Goal: Transaction & Acquisition: Purchase product/service

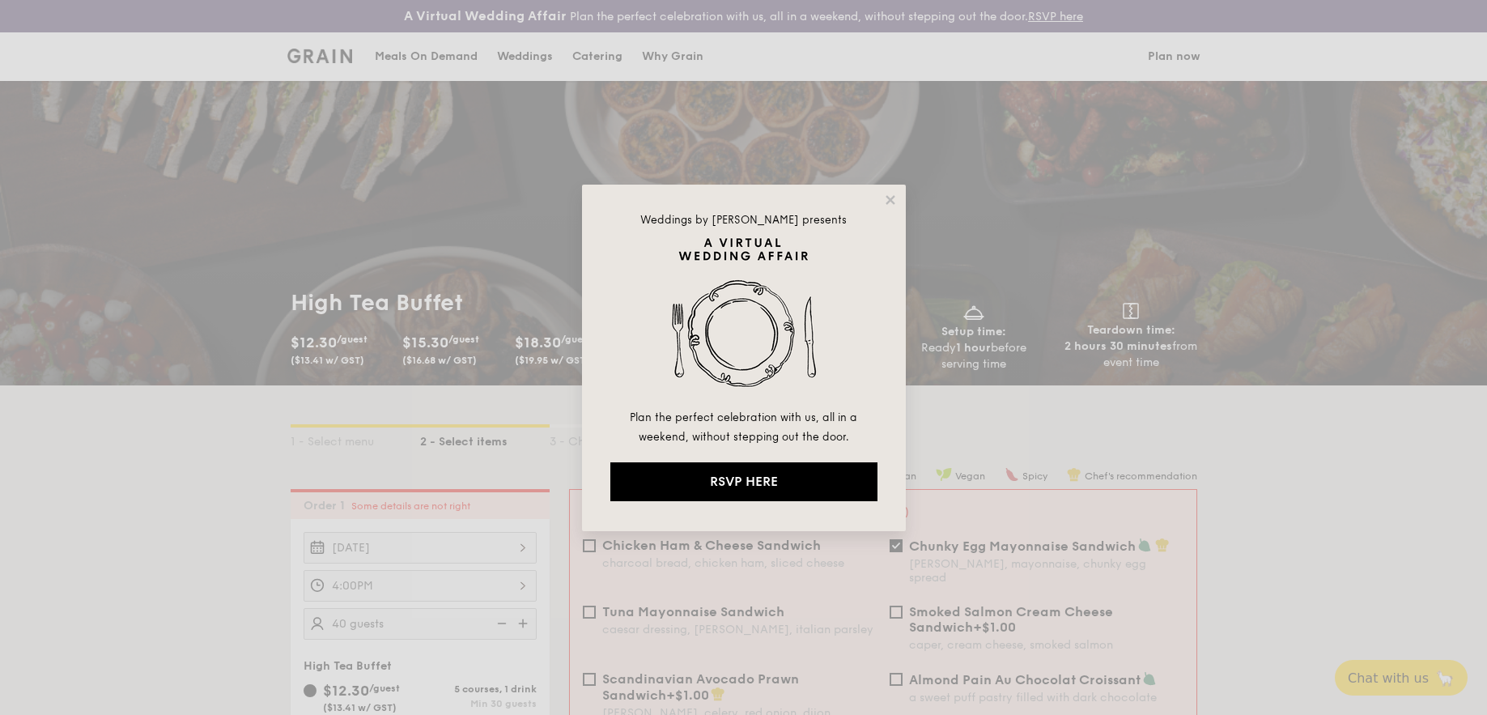
drag, startPoint x: 908, startPoint y: 193, endPoint x: 901, endPoint y: 201, distance: 10.3
click at [906, 196] on div "Weddings by [PERSON_NAME] presents Plan the perfect celebration with us, all in…" at bounding box center [743, 357] width 1487 height 715
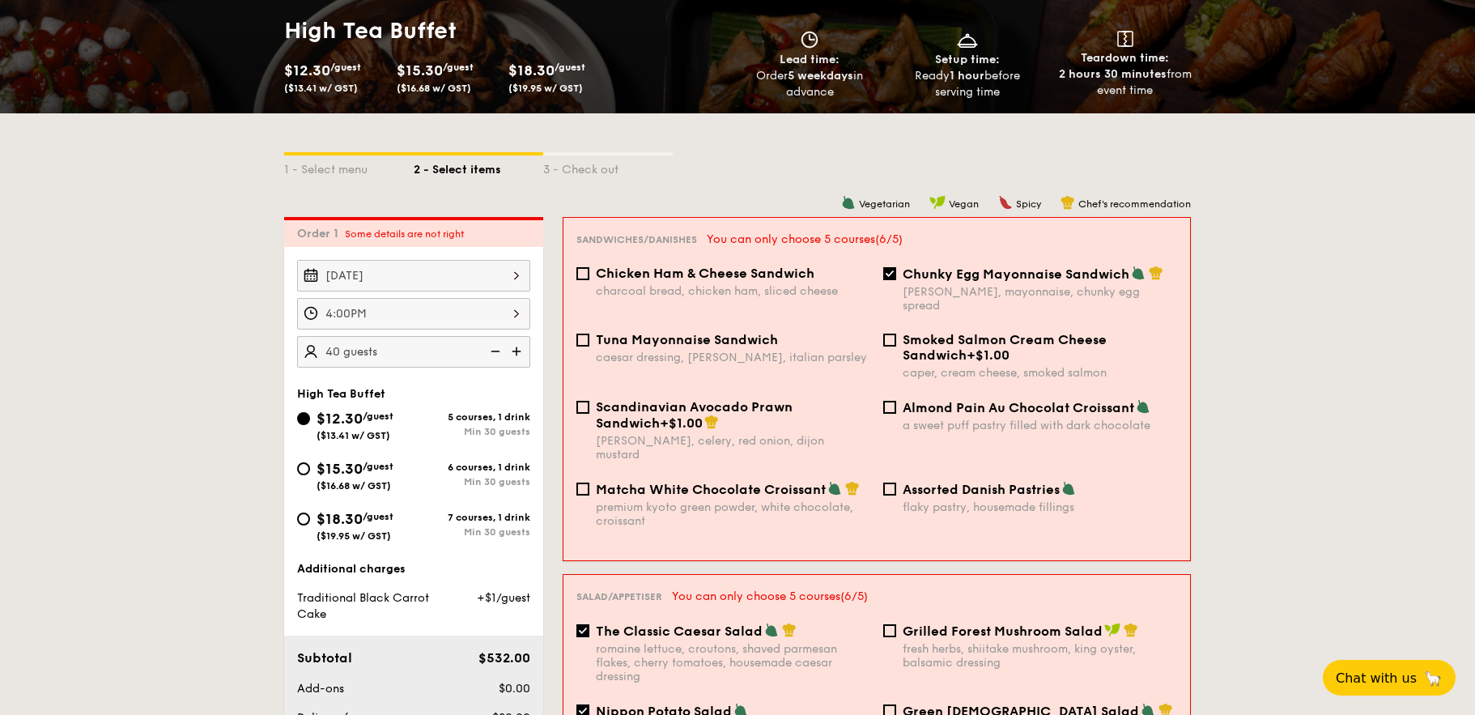
scroll to position [243, 0]
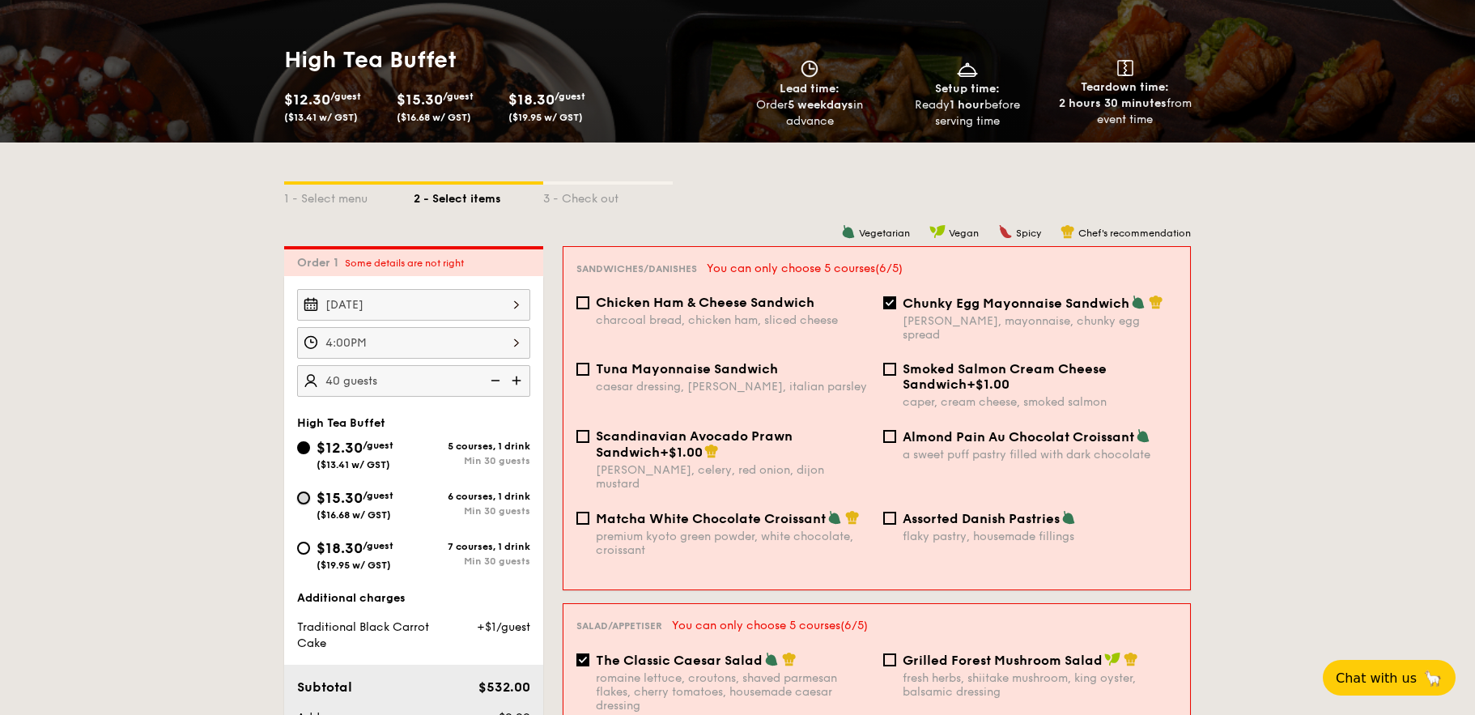
click at [304, 499] on input "$15.30 /guest ($16.68 w/ GST) 6 courses, 1 drink Min 30 guests" at bounding box center [303, 497] width 13 height 13
radio input "true"
checkbox input "false"
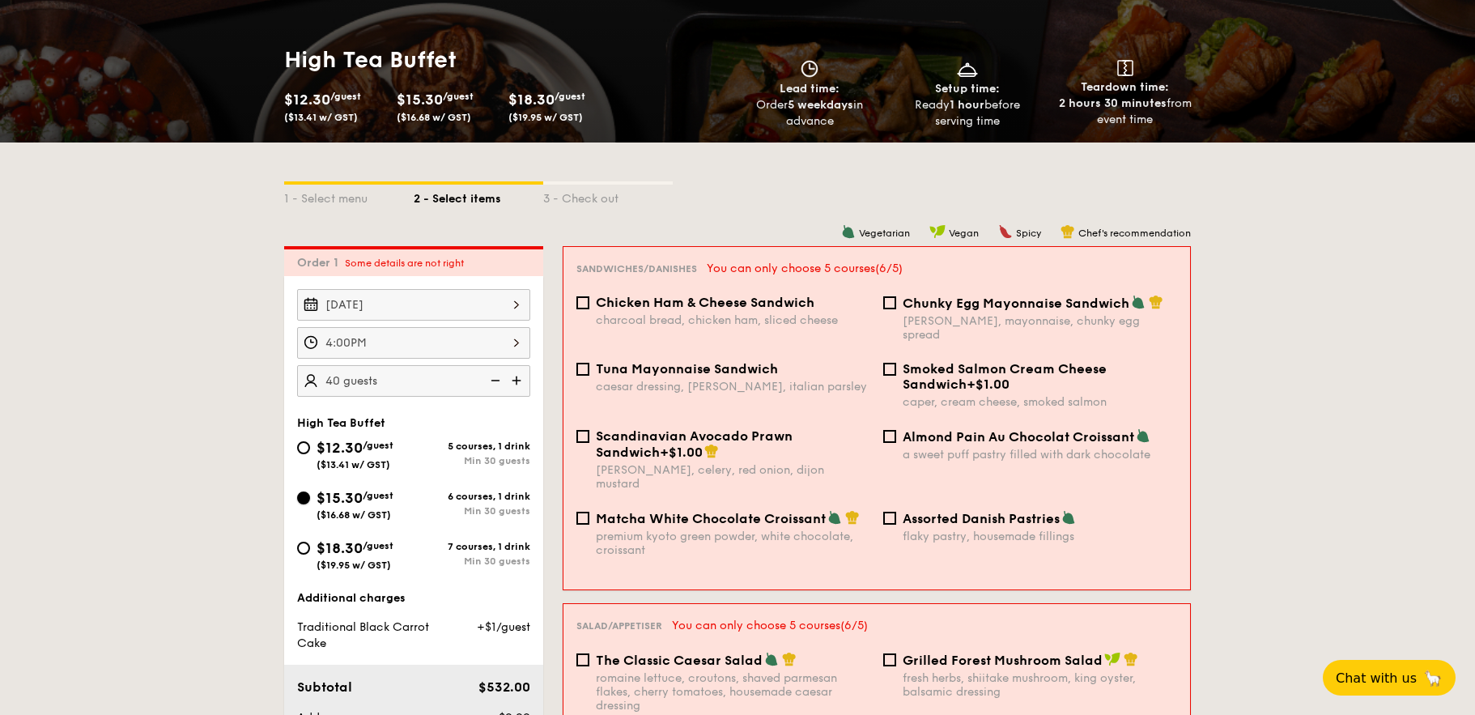
checkbox input "false"
radio input "true"
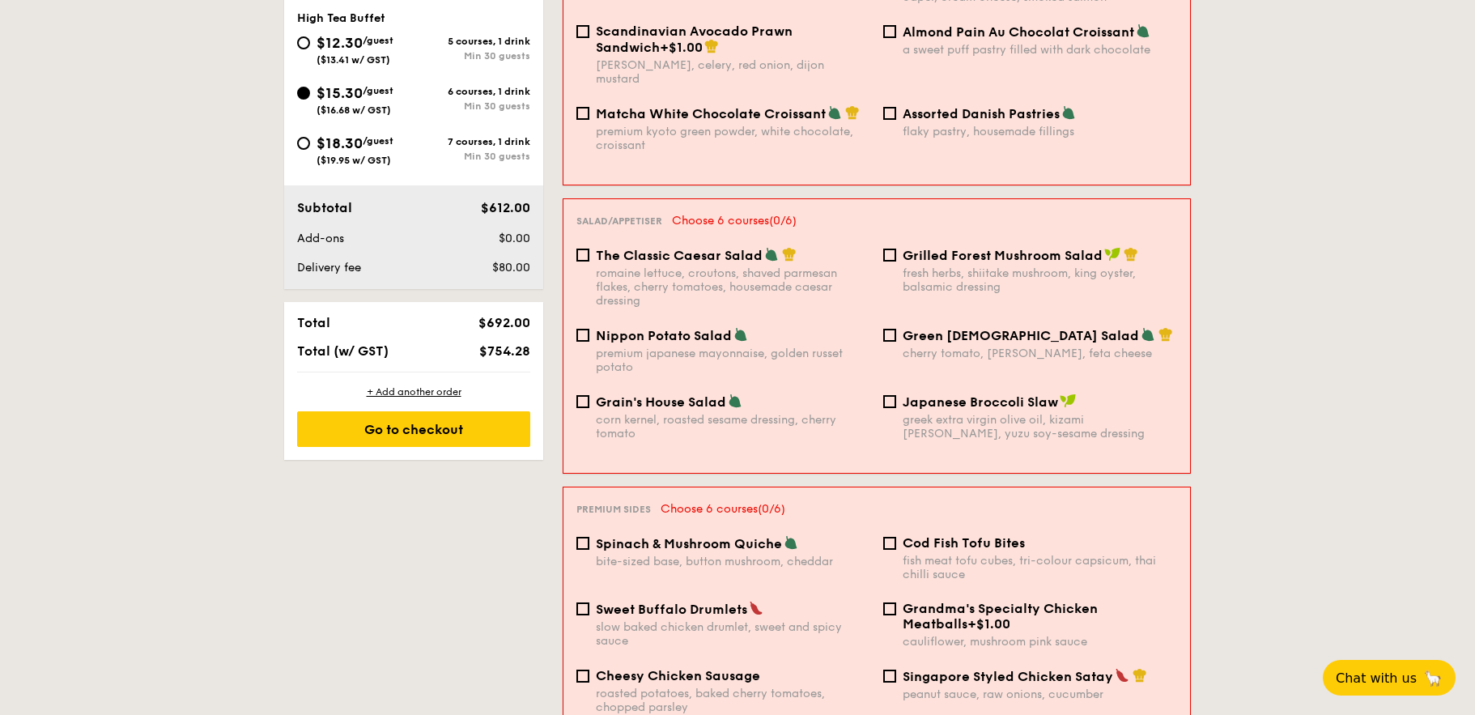
scroll to position [486, 0]
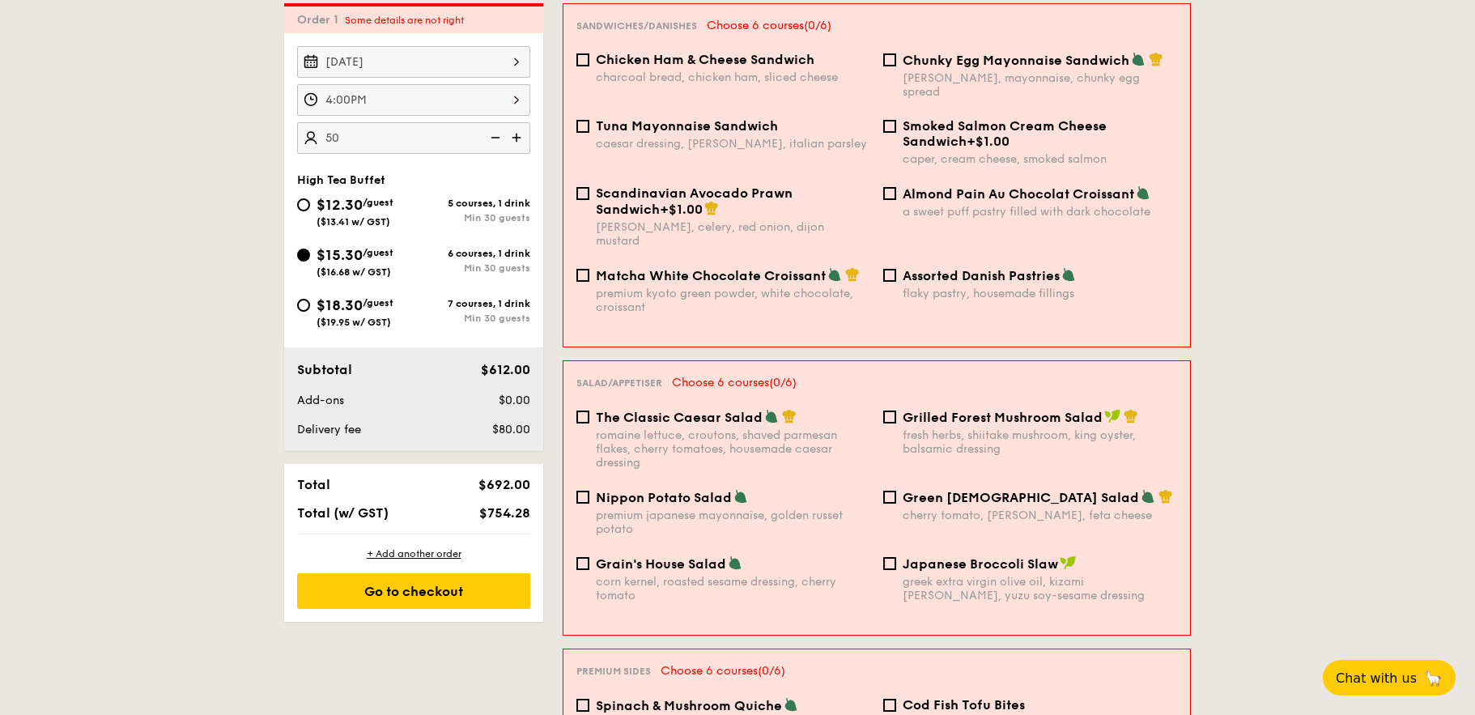
click at [375, 152] on input "50" at bounding box center [413, 138] width 233 height 32
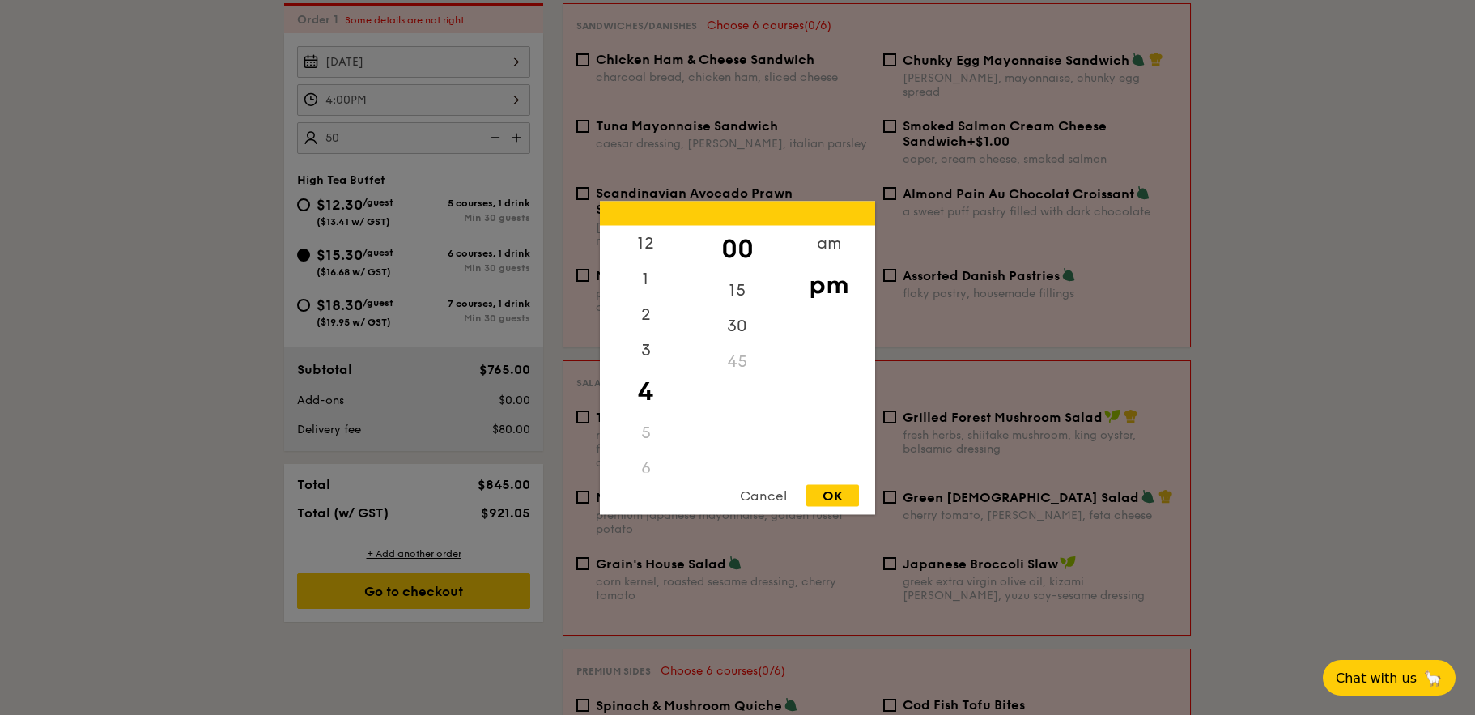
type input "50 guests"
click at [387, 112] on div "4:00PM 12 1 2 3 4 5 6 7 8 9 10 11 00 15 30 45 am pm Cancel OK" at bounding box center [413, 100] width 233 height 32
click at [841, 495] on div "OK" at bounding box center [832, 495] width 53 height 22
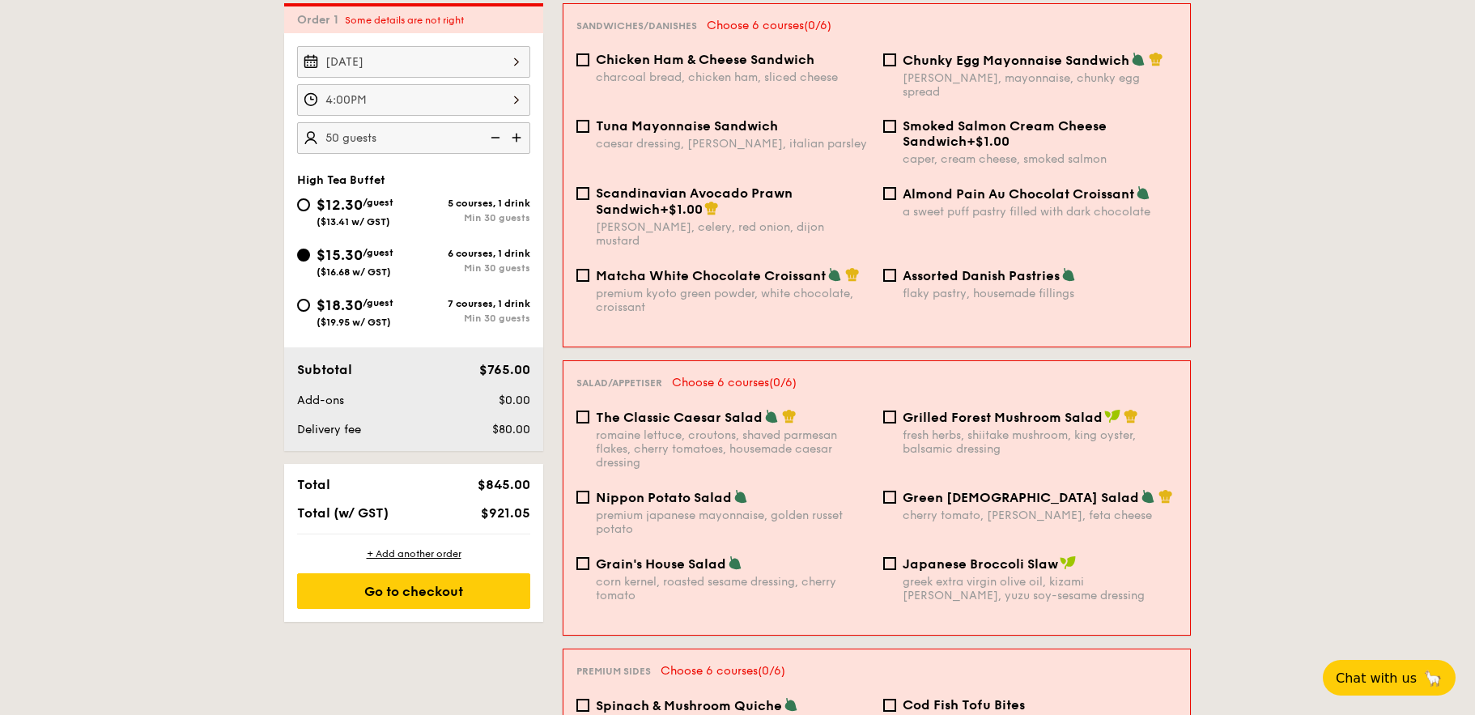
click at [354, 261] on span "$15.30" at bounding box center [339, 255] width 46 height 18
click at [310, 261] on input "$15.30 /guest ($16.68 w/ GST) 6 courses, 1 drink Min 30 guests" at bounding box center [303, 254] width 13 height 13
click at [305, 206] on input "$12.30 /guest ($13.41 w/ GST) 5 courses, 1 drink Min 30 guests" at bounding box center [303, 204] width 13 height 13
radio input "true"
